Goal: Task Accomplishment & Management: Complete application form

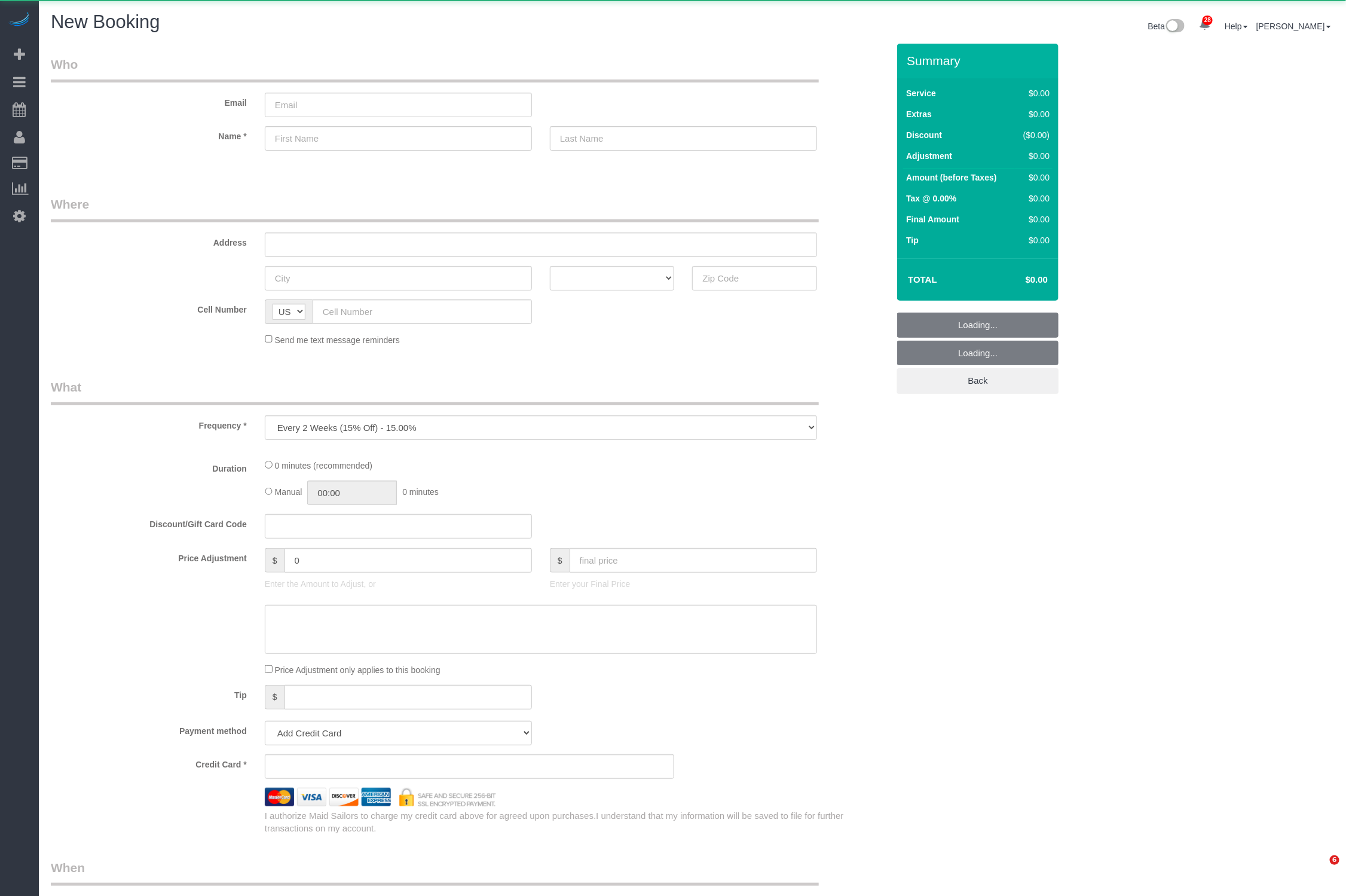
select select "number:89"
select select "number:90"
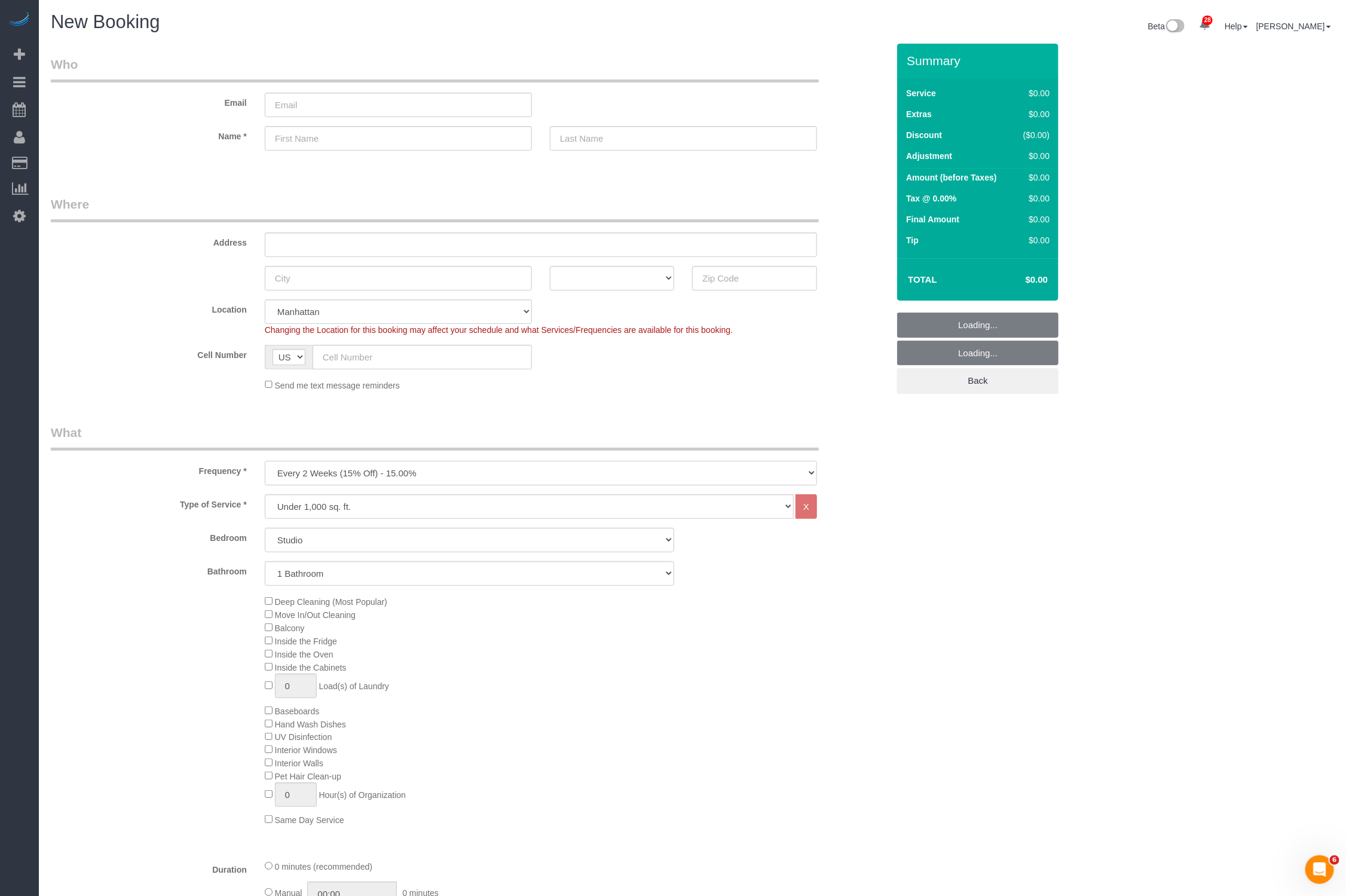
click at [378, 469] on select "One Time Weekly (20% Off) - 20.00% Every 2 Weeks (15% Off) - 15.00% Every 4 Wee…" at bounding box center [540, 473] width 552 height 25
select select "object:2551"
click at [265, 461] on select "One Time Weekly (20% Off) - 20.00% Every 2 Weeks (15% Off) - 15.00% Every 4 Wee…" at bounding box center [540, 473] width 552 height 25
click at [345, 508] on select "Under 1,000 sq. ft. 1,001 - 1,500 sq. ft. 1,500+ sq. ft. Custom Cleaning Office…" at bounding box center [529, 507] width 529 height 25
click at [315, 546] on select "Studio 1 Bedroom 2 Bedrooms 3 Bedrooms" at bounding box center [469, 540] width 410 height 25
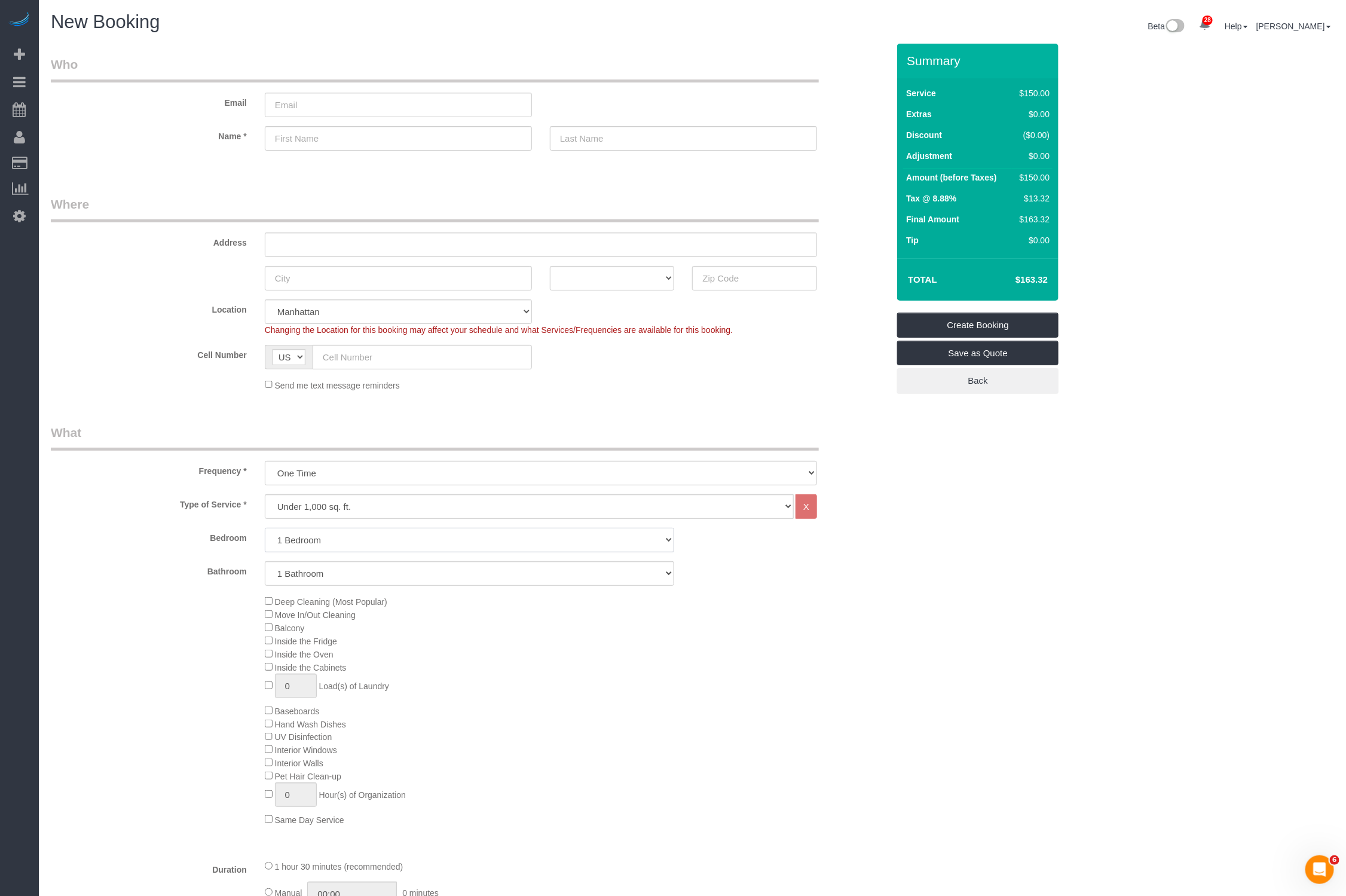
click at [265, 528] on select "Studio 1 Bedroom 2 Bedrooms 3 Bedrooms" at bounding box center [469, 540] width 410 height 25
click at [308, 536] on select "Studio 1 Bedroom 2 Bedrooms 3 Bedrooms" at bounding box center [469, 540] width 410 height 25
select select "2"
click at [265, 528] on select "Studio 1 Bedroom 2 Bedrooms 3 Bedrooms" at bounding box center [469, 540] width 410 height 25
click at [314, 571] on select "1 Bathroom 2 Bathrooms" at bounding box center [469, 573] width 410 height 25
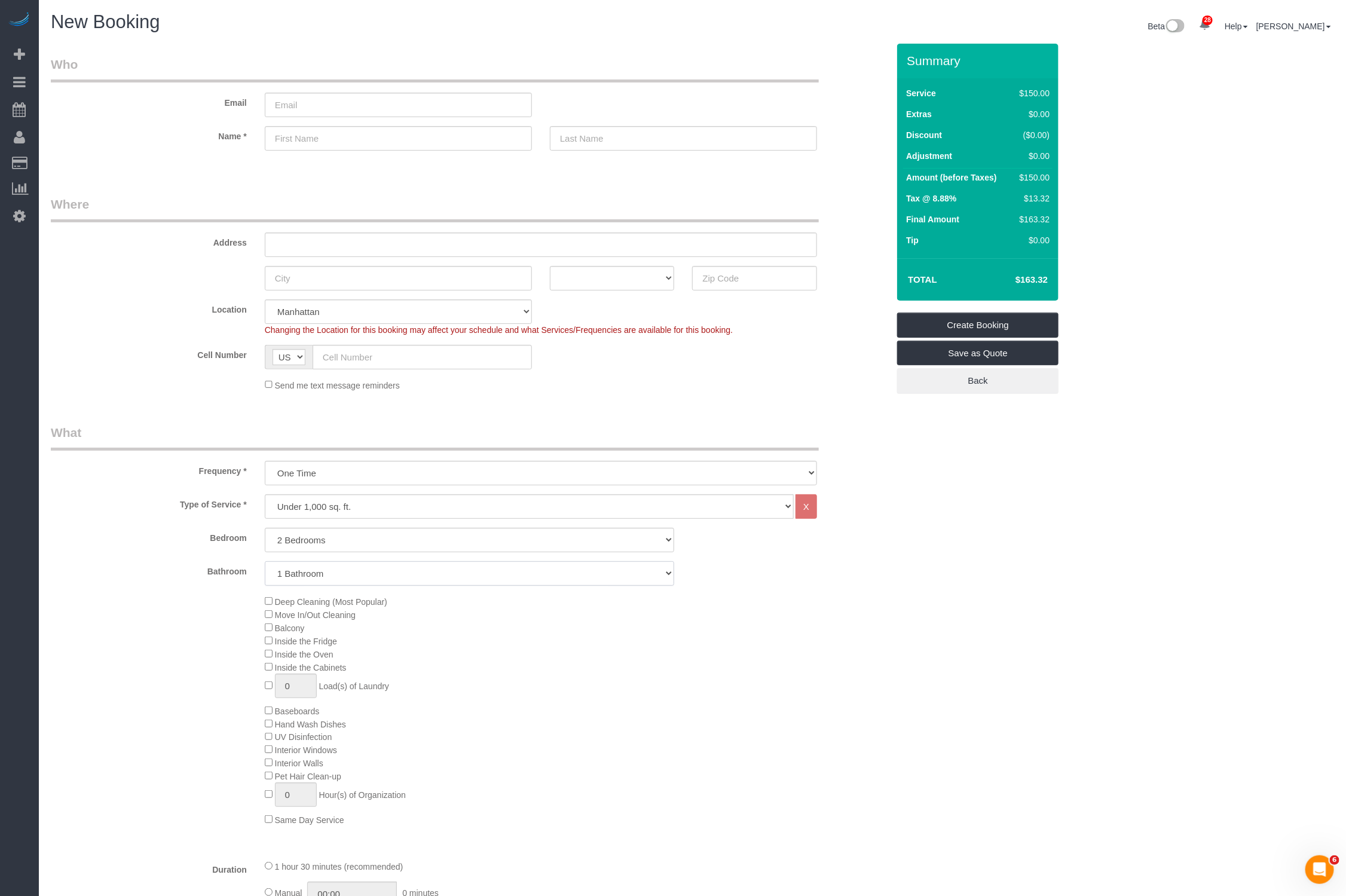
select select "2"
click at [265, 561] on select "1 Bathroom 2 Bathrooms" at bounding box center [469, 573] width 410 height 25
click at [1029, 181] on div "$220.00" at bounding box center [1032, 178] width 34 height 12
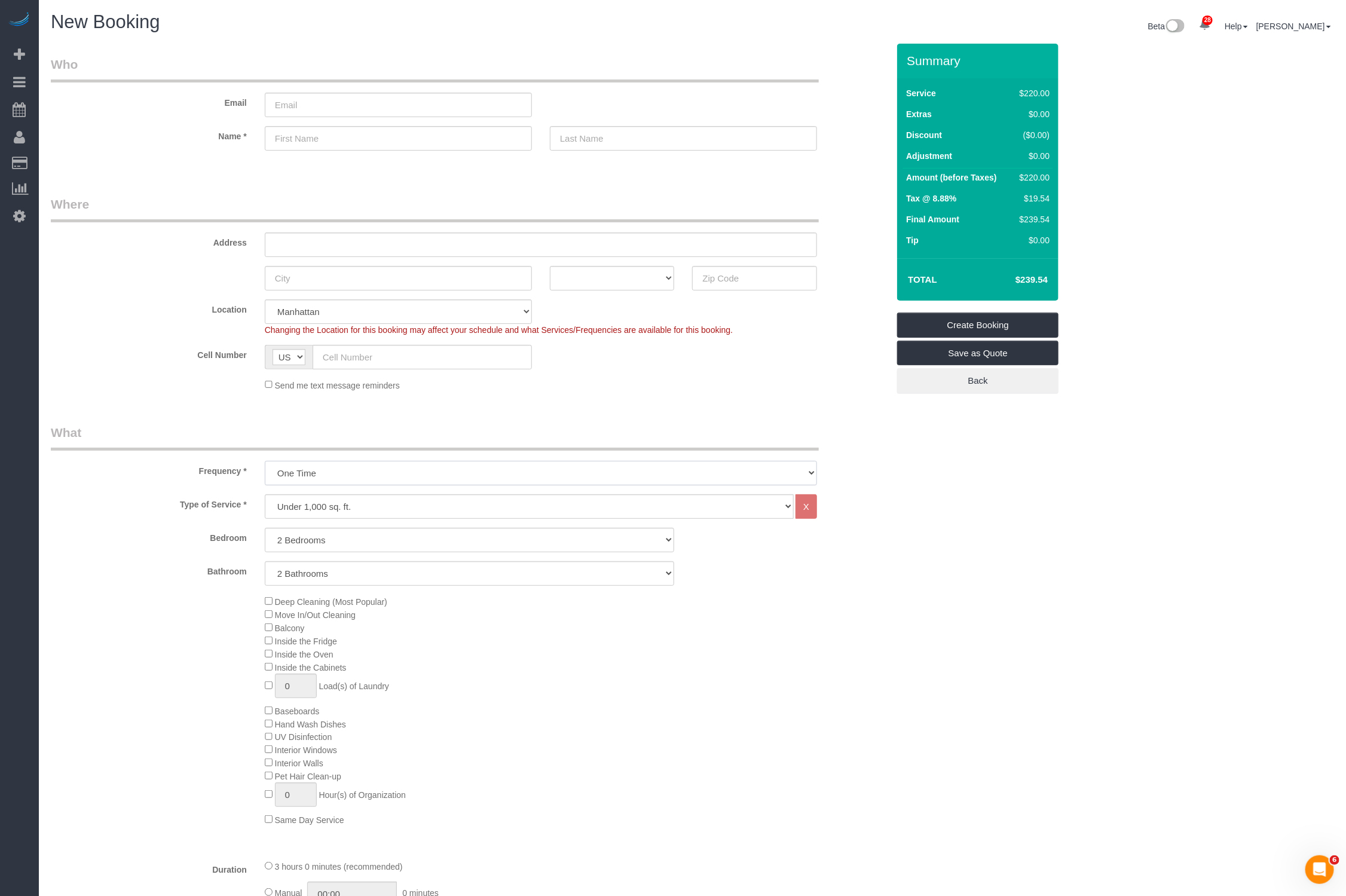
click at [385, 466] on select "One Time Weekly (20% Off) - 20.00% Every 2 Weeks (15% Off) - 15.00% Every 4 Wee…" at bounding box center [540, 473] width 552 height 25
click at [314, 500] on select "Under 1,000 sq. ft. 1,001 - 1,500 sq. ft. 1,500+ sq. ft. Custom Cleaning Office…" at bounding box center [529, 507] width 529 height 25
click at [324, 531] on select "Studio 1 Bedroom 2 Bedrooms 3 Bedrooms" at bounding box center [469, 540] width 410 height 25
select select "1"
click at [265, 528] on select "Studio 1 Bedroom 2 Bedrooms 3 Bedrooms" at bounding box center [469, 540] width 410 height 25
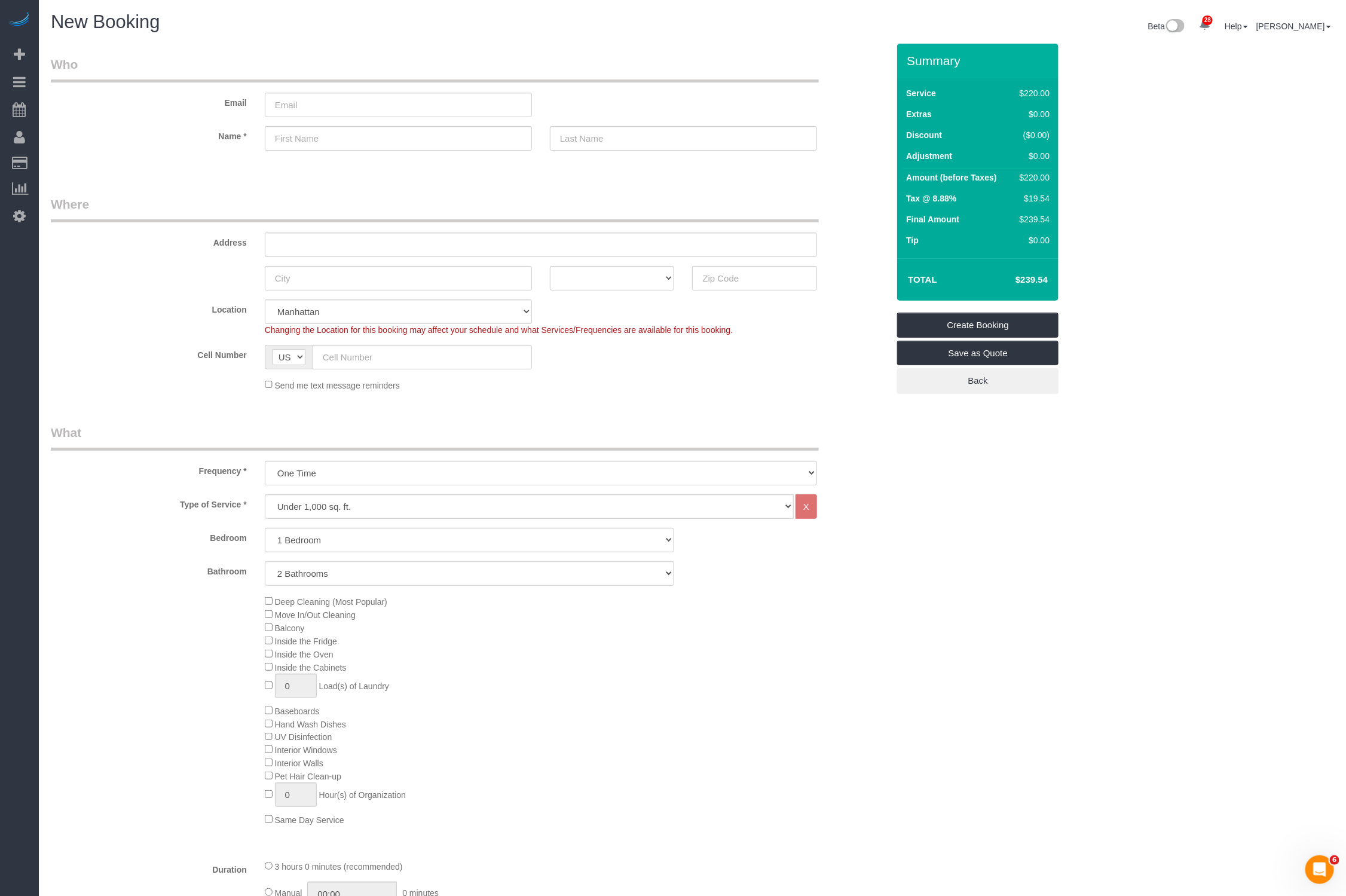
click at [320, 557] on div "Bedroom Studio 1 Bedroom 2 Bedrooms 3 Bedrooms Bathroom 1 Bathroom 2 Bathrooms" at bounding box center [469, 557] width 838 height 58
click at [312, 582] on select "1 Bathroom 2 Bathrooms" at bounding box center [469, 573] width 410 height 25
select select "1"
click at [265, 561] on select "1 Bathroom 2 Bathrooms" at bounding box center [469, 573] width 410 height 25
click at [284, 615] on span "Move In/Out Cleaning" at bounding box center [315, 615] width 81 height 10
